Goal: Task Accomplishment & Management: Use online tool/utility

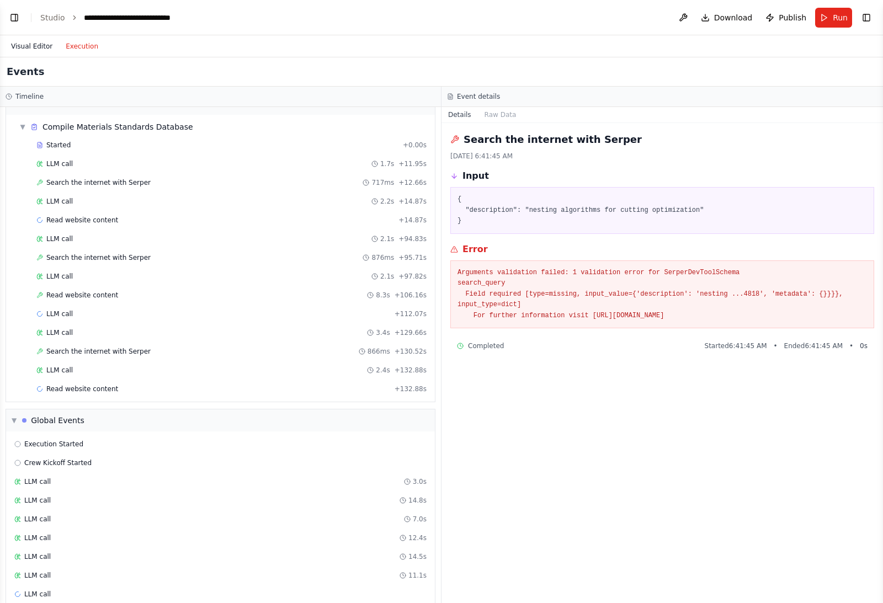
click at [24, 51] on button "Visual Editor" at bounding box center [31, 46] width 55 height 13
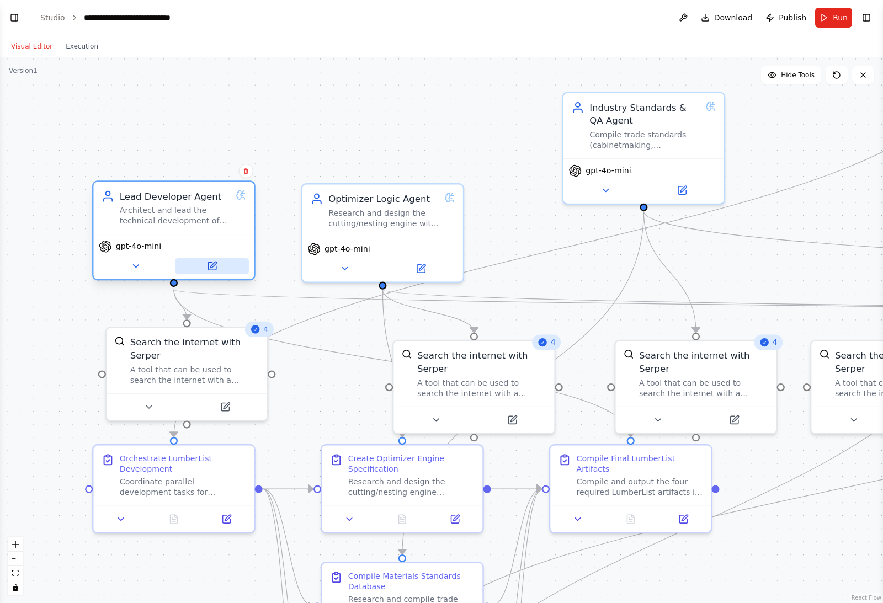
click at [209, 271] on icon at bounding box center [212, 266] width 10 height 10
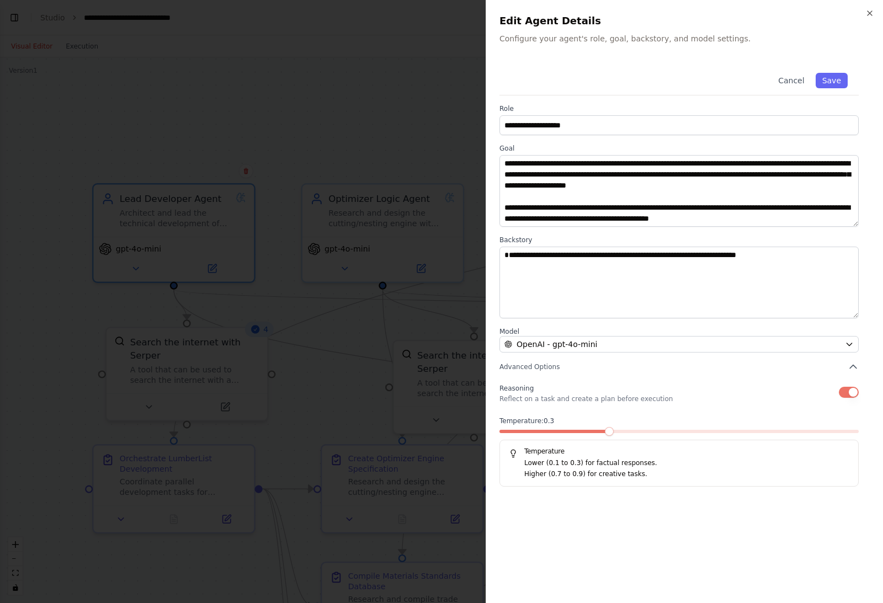
click at [863, 19] on h2 "Edit Agent Details" at bounding box center [684, 20] width 370 height 15
click at [834, 87] on button "Save" at bounding box center [832, 80] width 32 height 15
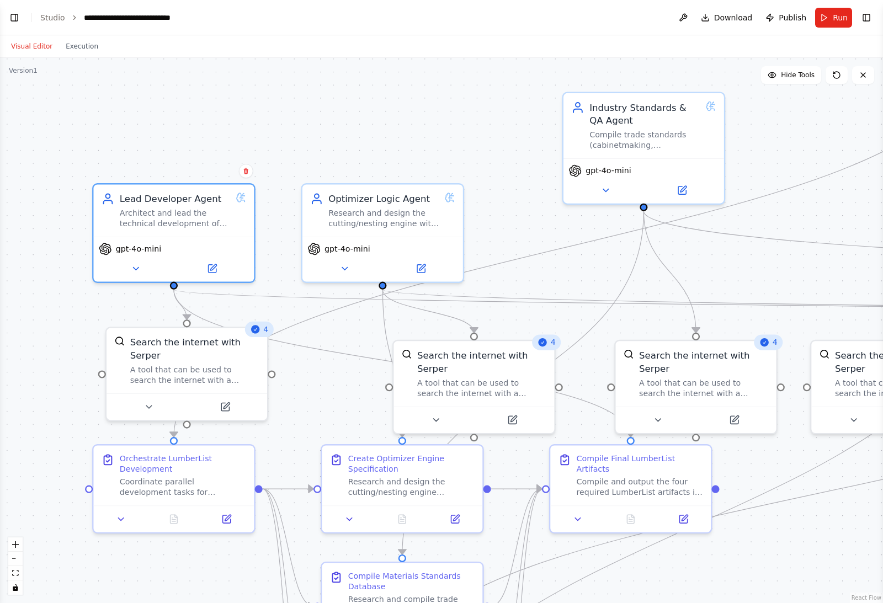
click at [71, 60] on div ".deletable-edge-delete-btn { width: 20px; height: 20px; border: 0px solid #ffff…" at bounding box center [441, 330] width 883 height 546
click at [16, 15] on button "Toggle Left Sidebar" at bounding box center [14, 17] width 15 height 15
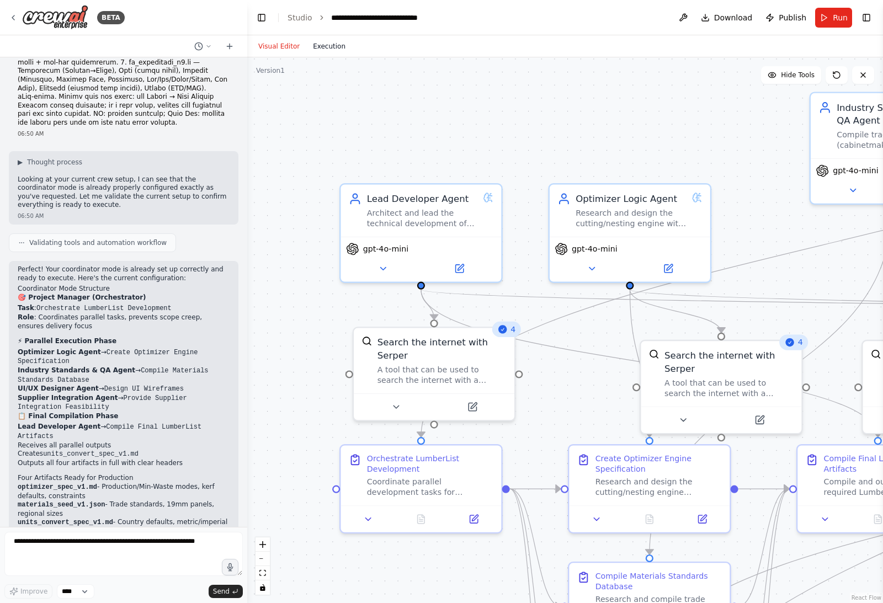
click at [326, 44] on button "Execution" at bounding box center [329, 46] width 46 height 13
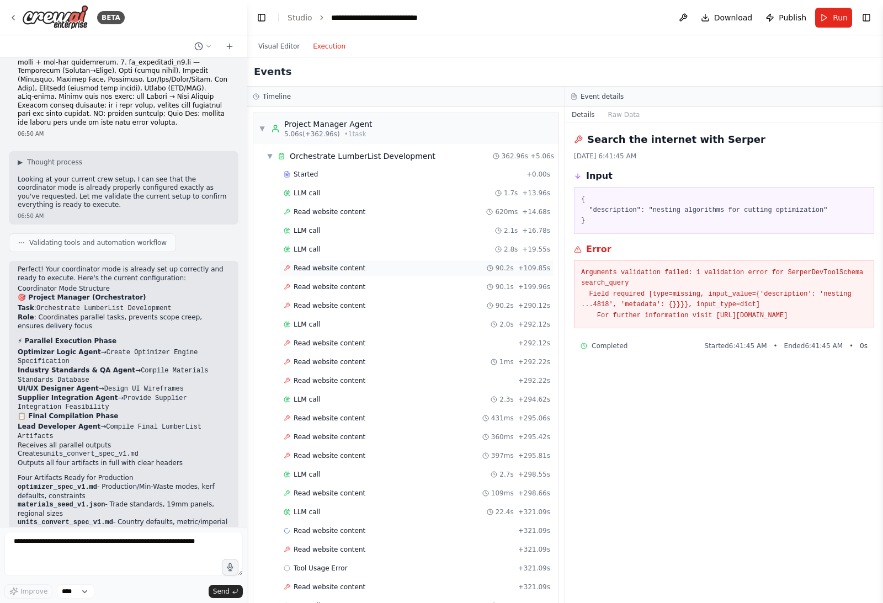
click at [287, 271] on icon at bounding box center [287, 268] width 7 height 7
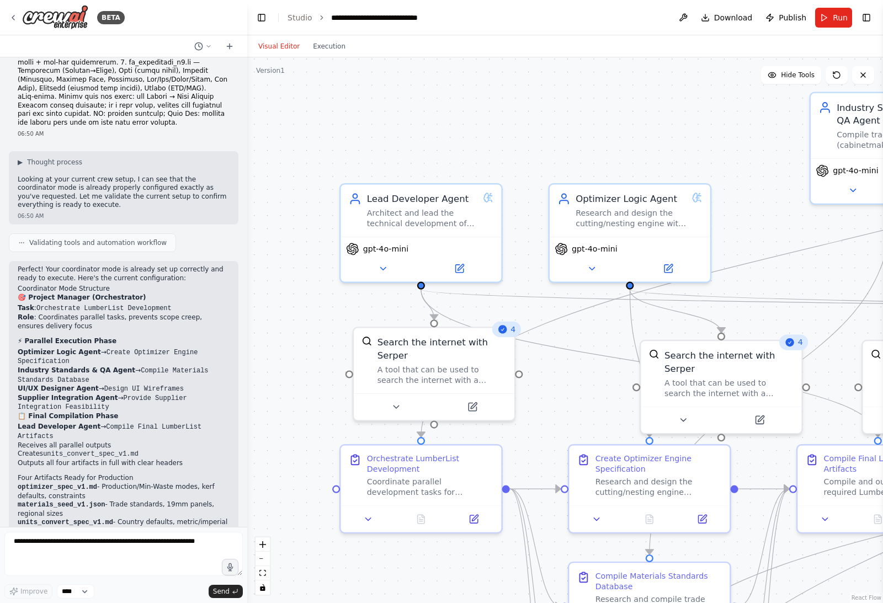
click at [277, 50] on button "Visual Editor" at bounding box center [279, 46] width 55 height 13
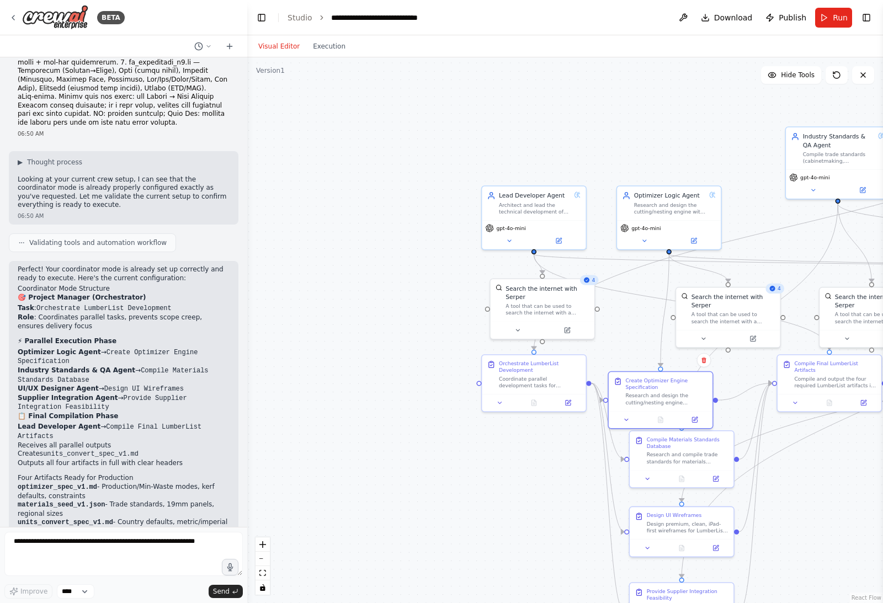
scroll to position [35, 0]
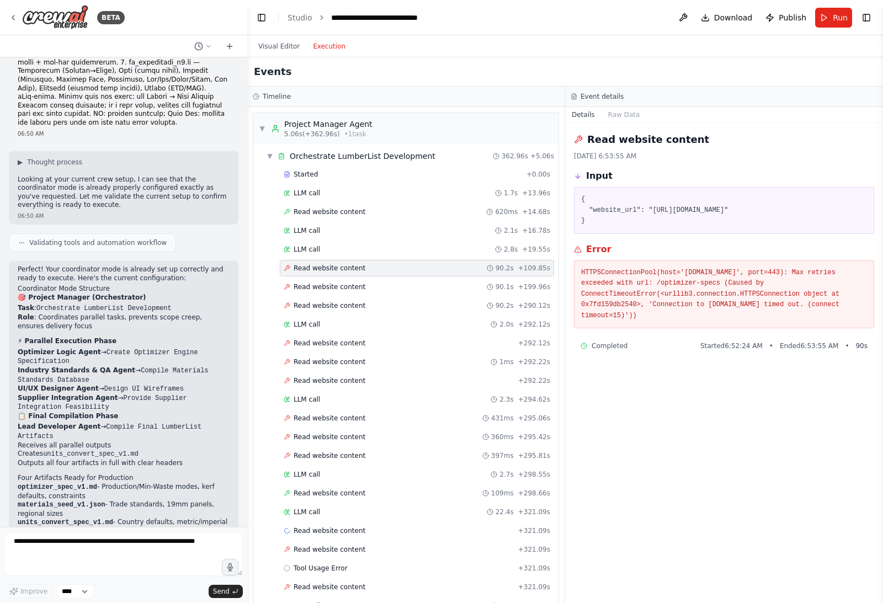
click at [334, 40] on button "Execution" at bounding box center [329, 46] width 46 height 13
click at [302, 264] on span "Read website content" at bounding box center [330, 268] width 72 height 9
click at [285, 265] on icon at bounding box center [287, 268] width 7 height 7
